Goal: Use online tool/utility: Utilize a website feature to perform a specific function

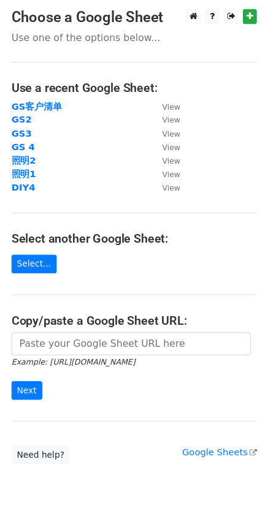
scroll to position [42, 0]
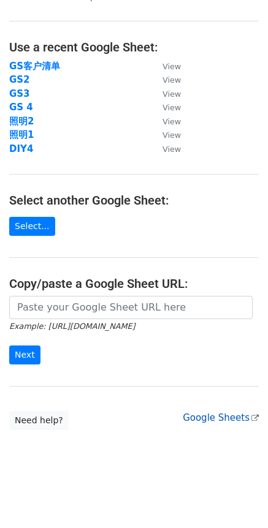
click at [218, 414] on link "Google Sheets" at bounding box center [220, 417] width 76 height 11
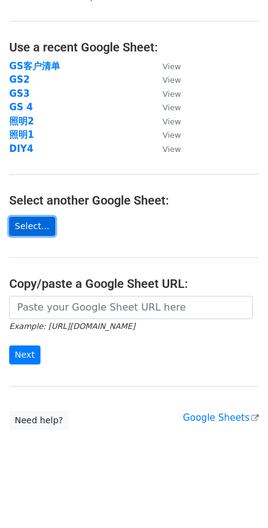
click at [34, 227] on link "Select..." at bounding box center [32, 226] width 46 height 19
click at [39, 221] on link "Select..." at bounding box center [32, 226] width 46 height 19
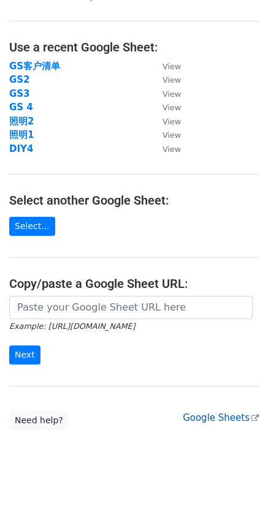
click at [216, 418] on link "Google Sheets" at bounding box center [220, 417] width 76 height 11
click at [217, 419] on link "Google Sheets" at bounding box center [220, 417] width 76 height 11
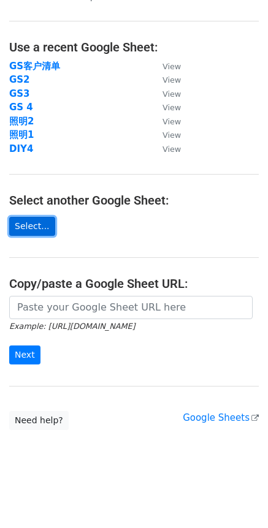
click at [36, 229] on link "Select..." at bounding box center [32, 226] width 46 height 19
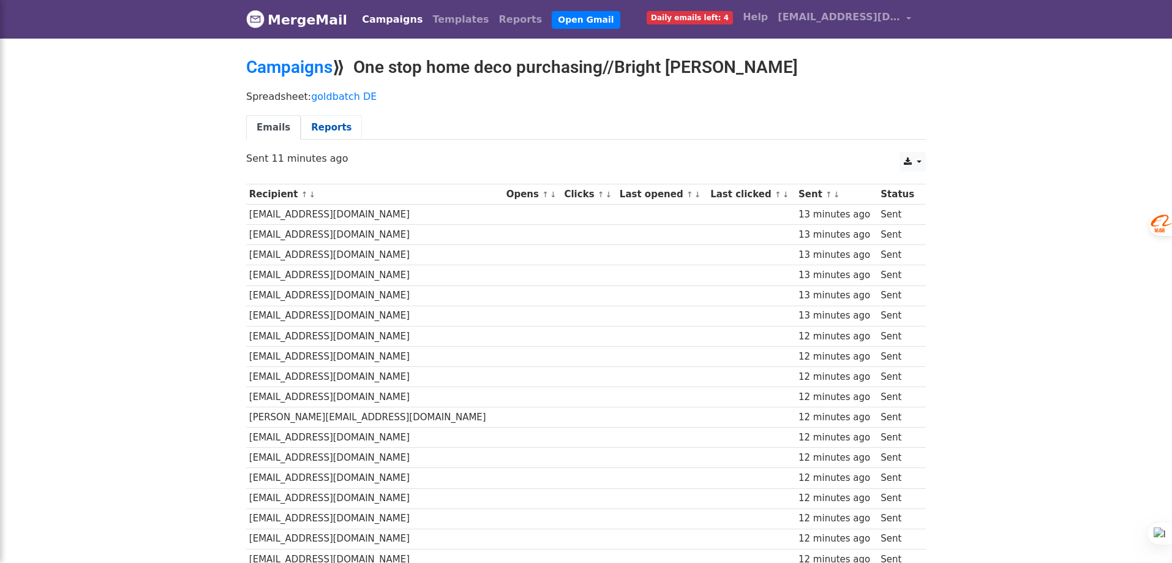
click at [323, 121] on link "Reports" at bounding box center [331, 127] width 61 height 25
